Goal: Task Accomplishment & Management: Manage account settings

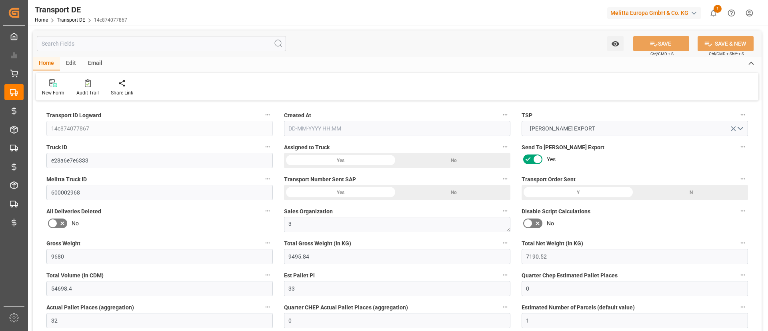
type input "9680"
type input "9495.84"
type input "7190.52"
type input "54698.4"
type input "33"
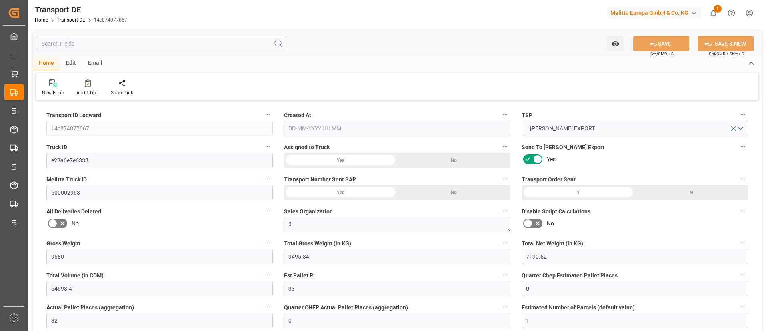
type input "0"
type input "32"
type input "0"
type input "1"
type input "66"
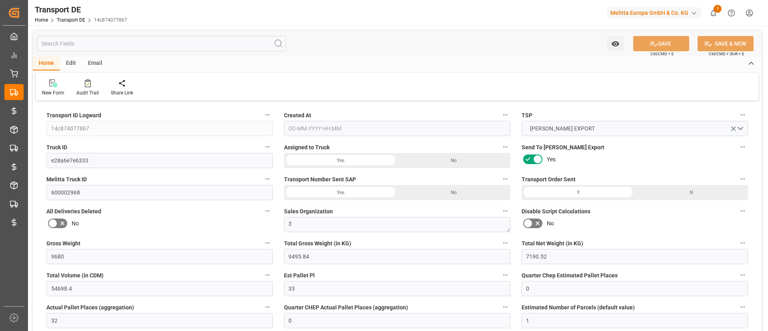
type input "66"
type input "0"
type input "3980.71"
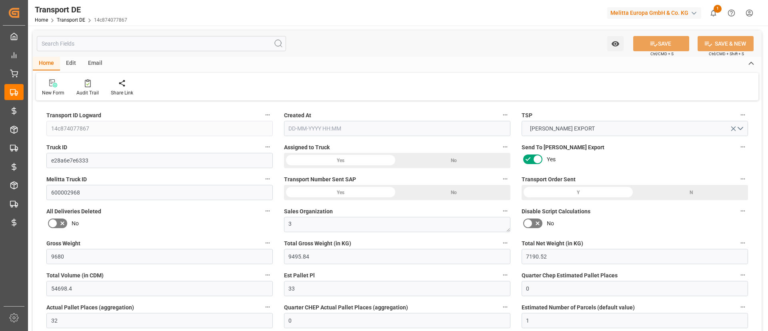
type input "377.77"
type input "3980.71"
type input "19"
type input "66"
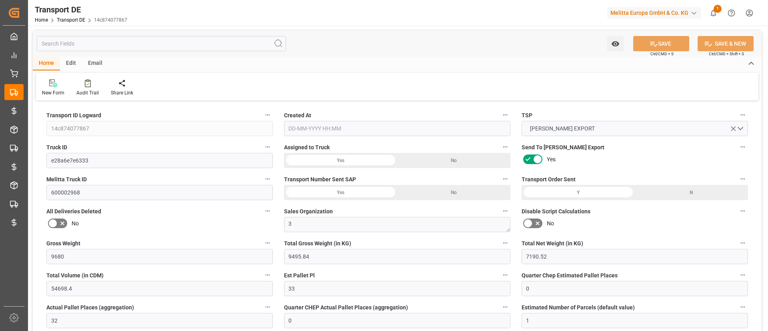
type input "0"
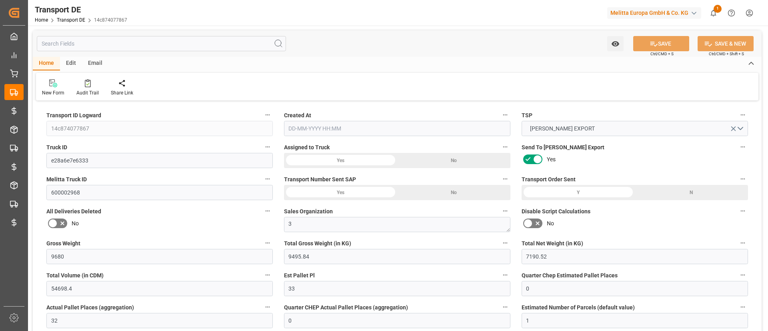
type input "0"
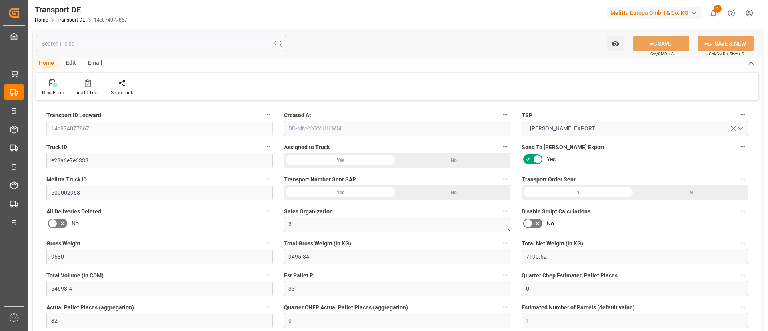
type input "0"
type input "9495.84"
type input "21"
type input "100"
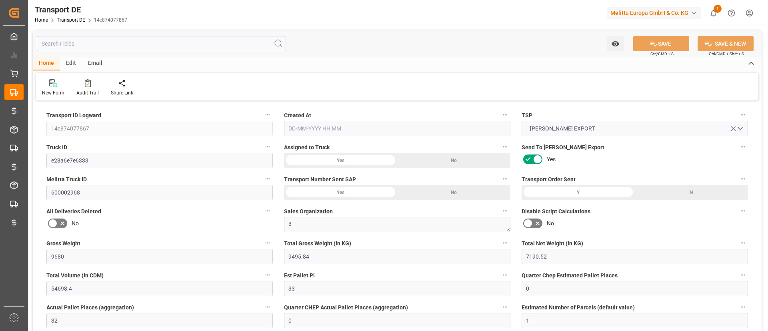
type input "0"
type input "66"
type input "0"
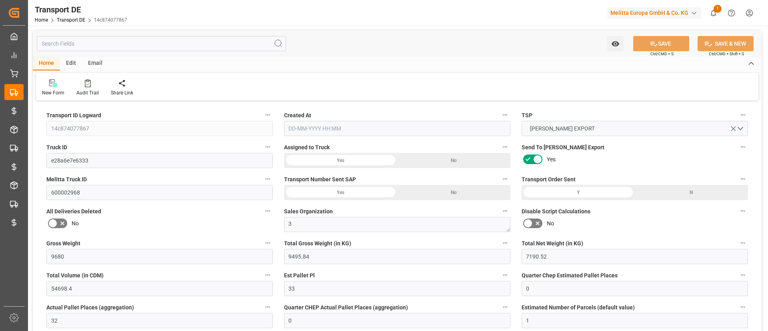
type input "0"
type input "1"
type input "0"
type input "4150"
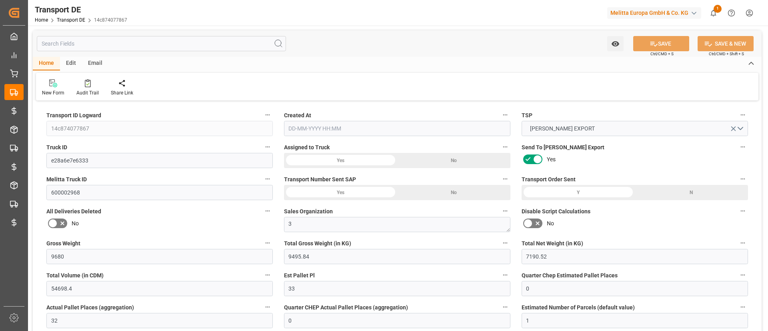
type input "4358.48"
type input "3980.71"
type input "24-09-2025 07:27"
type input "29-09-2025"
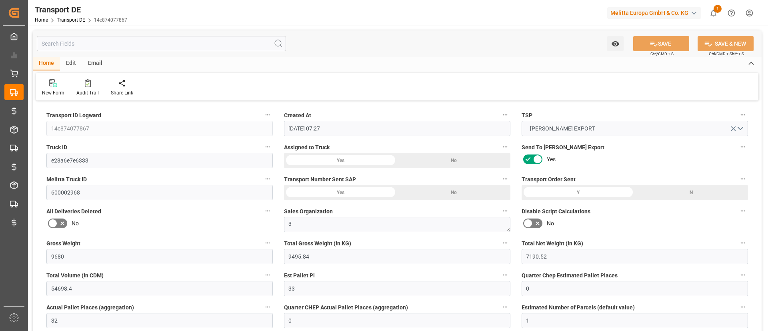
type input "07-10-2025"
type input "08-10-2025"
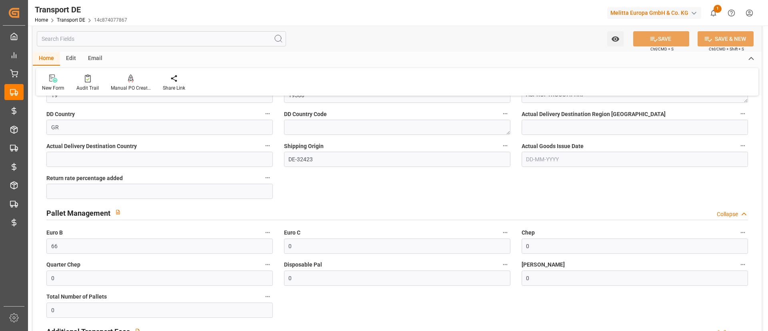
scroll to position [1055, 0]
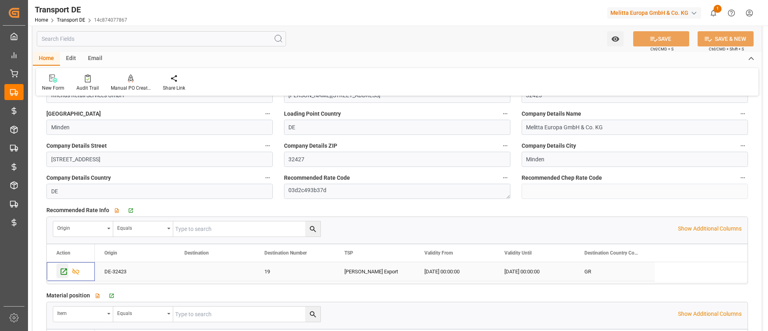
click at [65, 269] on icon "Press SPACE to select this row." at bounding box center [64, 271] width 8 height 8
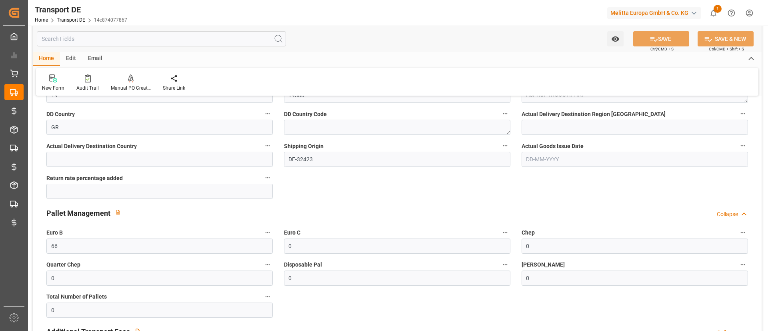
scroll to position [1055, 0]
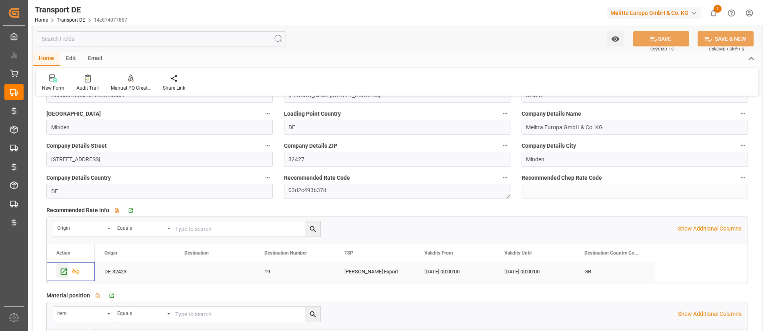
click at [63, 271] on icon "Press SPACE to select this row." at bounding box center [64, 271] width 8 height 8
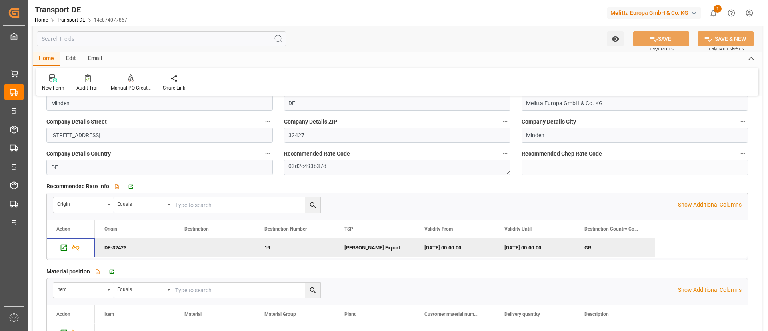
scroll to position [1080, 0]
click at [514, 173] on div "Recommended Rate Code 03d2c493b37d" at bounding box center [397, 161] width 238 height 32
click at [519, 164] on div "Recommended Chep Rate Code" at bounding box center [635, 161] width 238 height 32
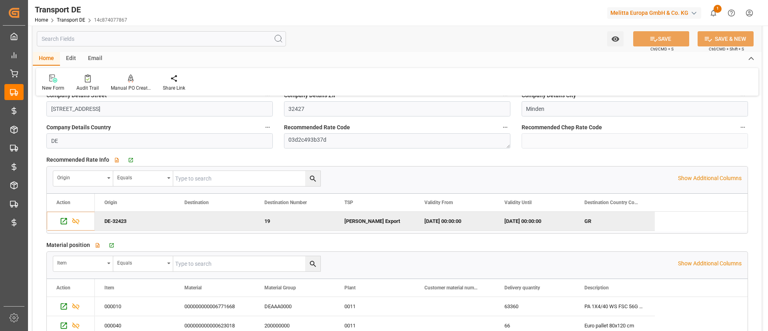
scroll to position [1105, 0]
click at [276, 154] on div "Recommended Rate Info   View description Go to Rates DE Grid Origin Equals Show…" at bounding box center [397, 194] width 713 height 85
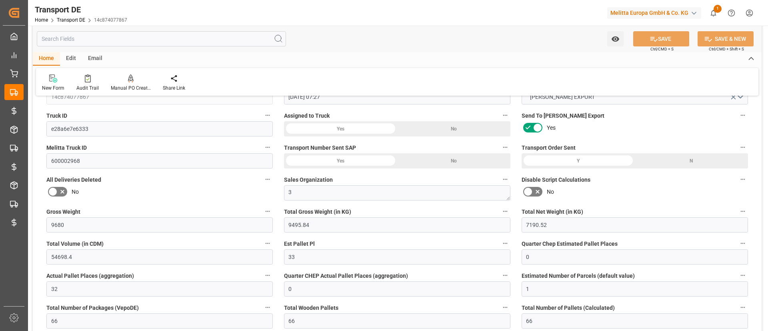
scroll to position [0, 0]
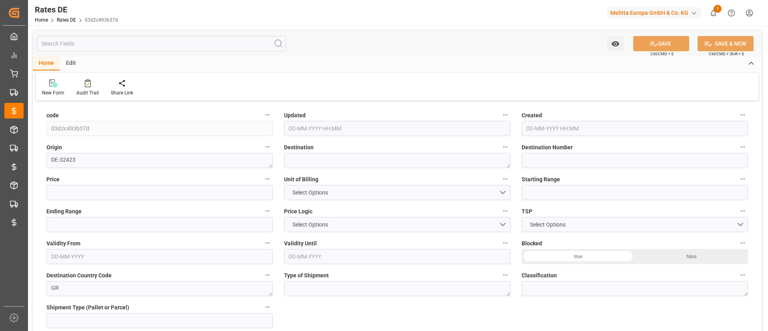
type input "19"
type input "3980.71"
type input "1"
type input "33"
type input "26-06-2025 10:46"
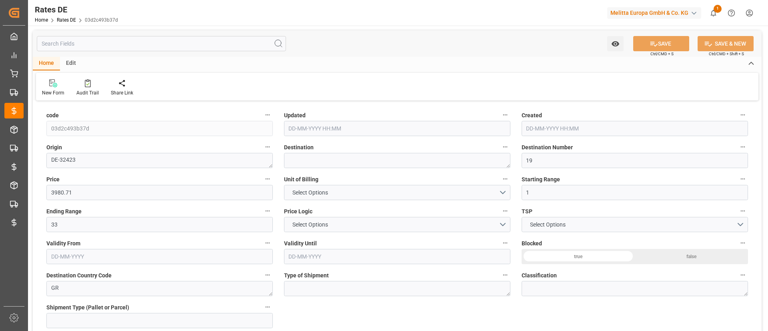
type input "17-12-2024 09:38"
type input "01-01-2024"
type input "31-12-2029"
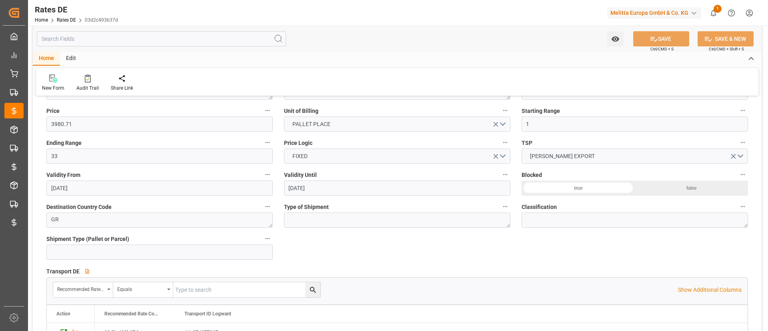
scroll to position [19, 0]
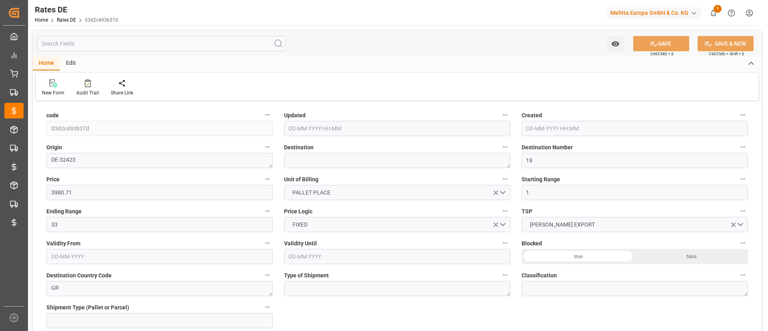
type input "26-06-2025 10:46"
type input "17-12-2024 09:38"
type input "01-01-2024"
type input "31-12-2029"
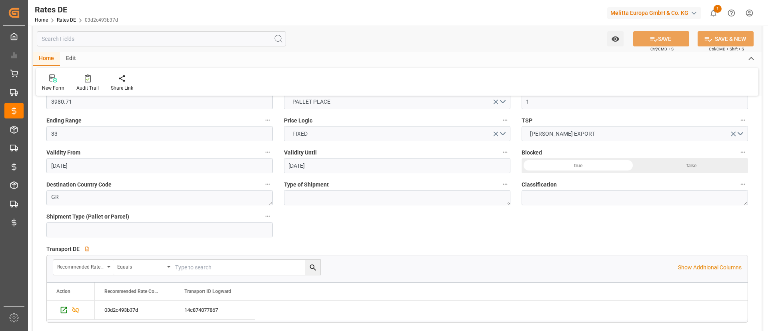
scroll to position [51, 0]
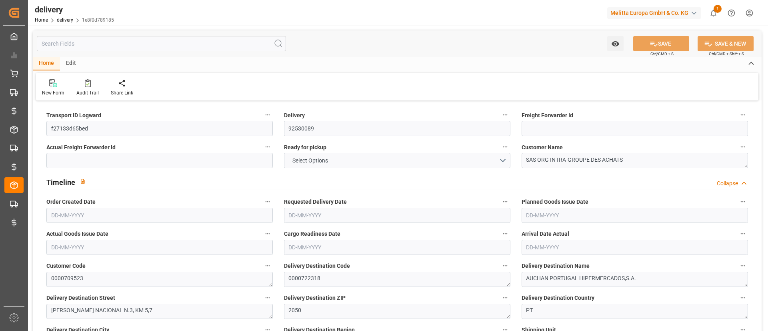
type input "2"
type input "170.844"
type input "278"
type input "1262.4"
type input "0"
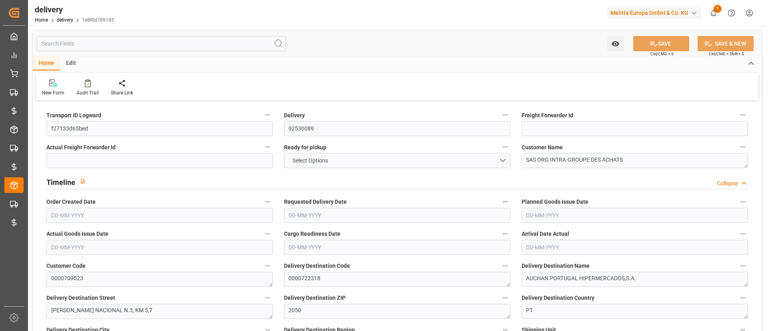
type input "2"
type input "1"
type input "0"
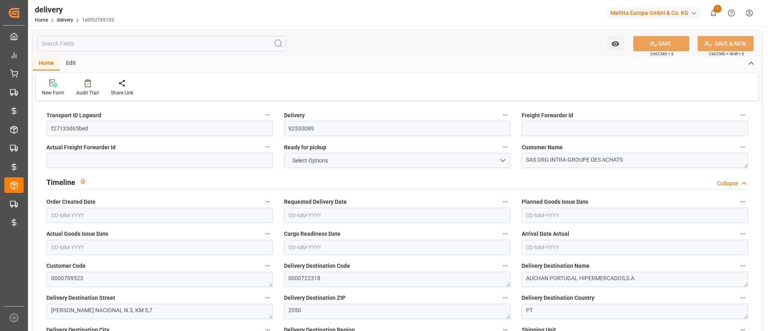
type input "0"
type input "4.9"
type input "0"
type input "1.5"
type input "1.3"
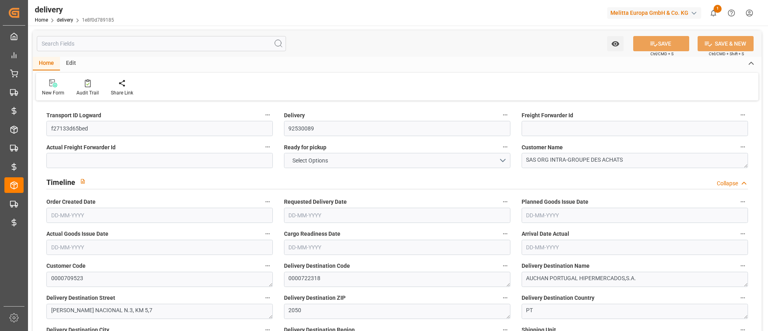
type input "0"
type input "3"
type input "221.76"
type input "101"
type input "4810.7999"
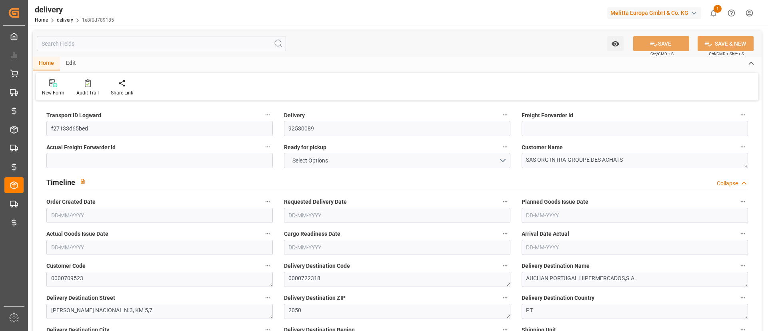
type input "0.3113"
type input "0"
type input "[DATE]"
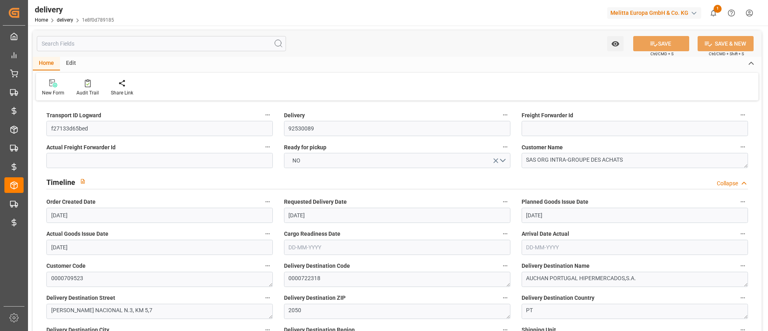
type input "[DATE]"
type input "12-06-2025 11:01"
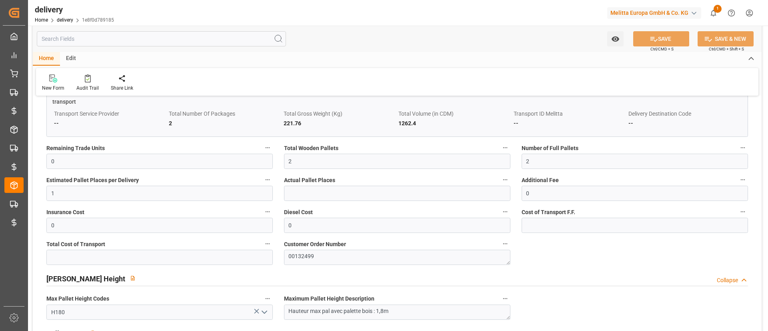
scroll to position [595, 0]
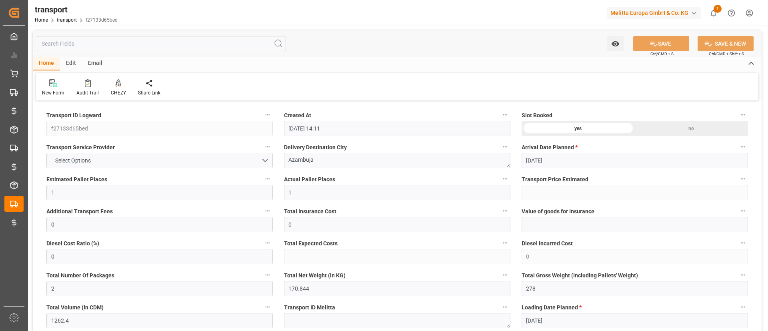
type input "[DATE] 14:11"
type input "[DATE]"
